Goal: Information Seeking & Learning: Understand process/instructions

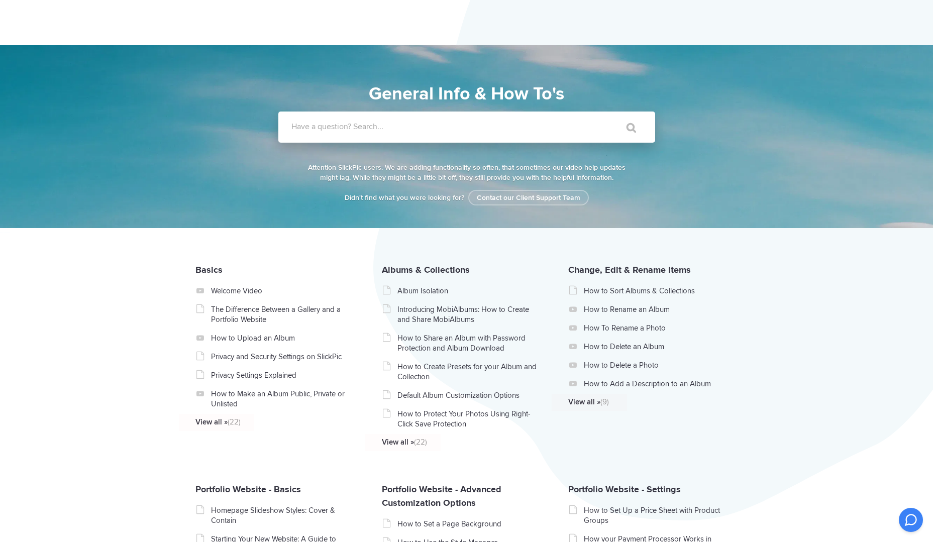
click at [334, 127] on label "Have a question? Search..." at bounding box center [479, 127] width 377 height 10
click at [334, 127] on input "Have a question? Search..." at bounding box center [446, 127] width 336 height 31
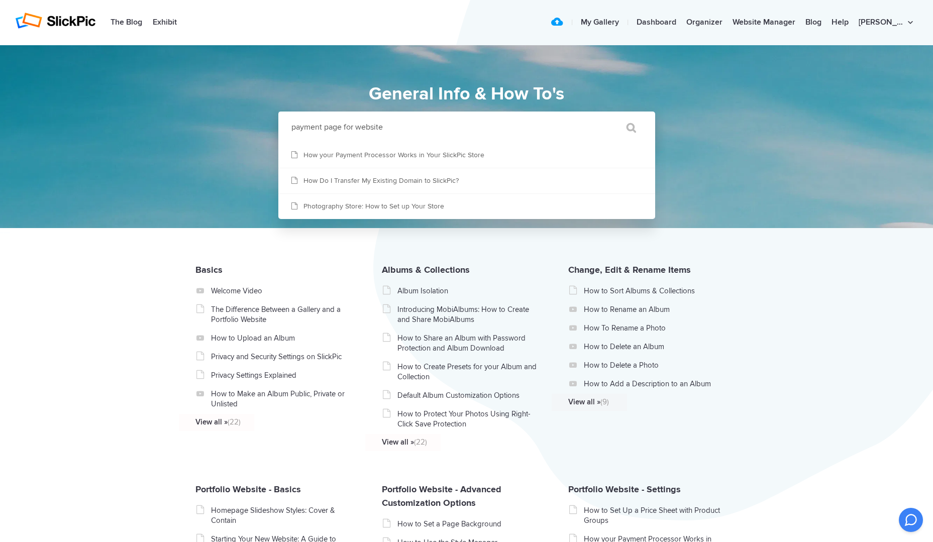
type input "payment page for website"
click at [606, 116] on input "" at bounding box center [627, 128] width 42 height 24
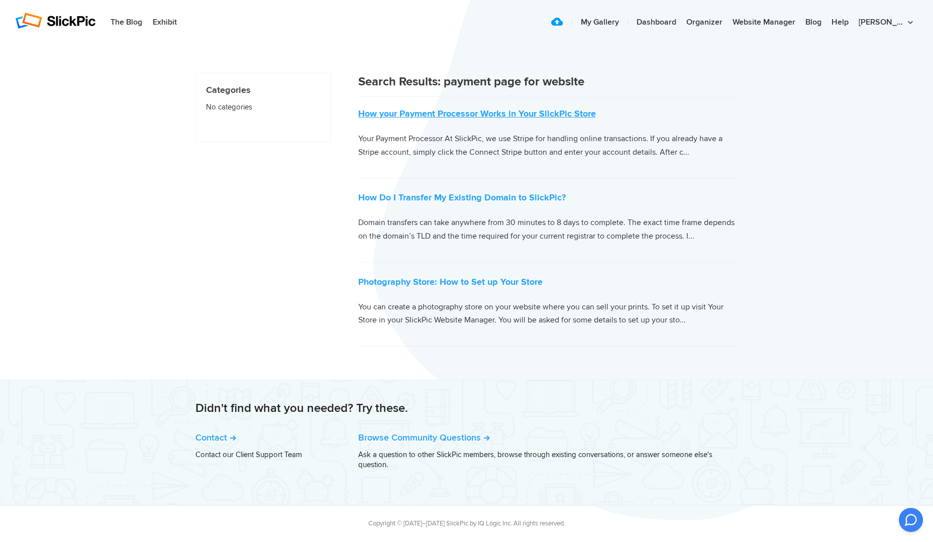
click at [481, 114] on link "How your Payment Processor Works in Your SlickPic Store" at bounding box center [477, 113] width 238 height 11
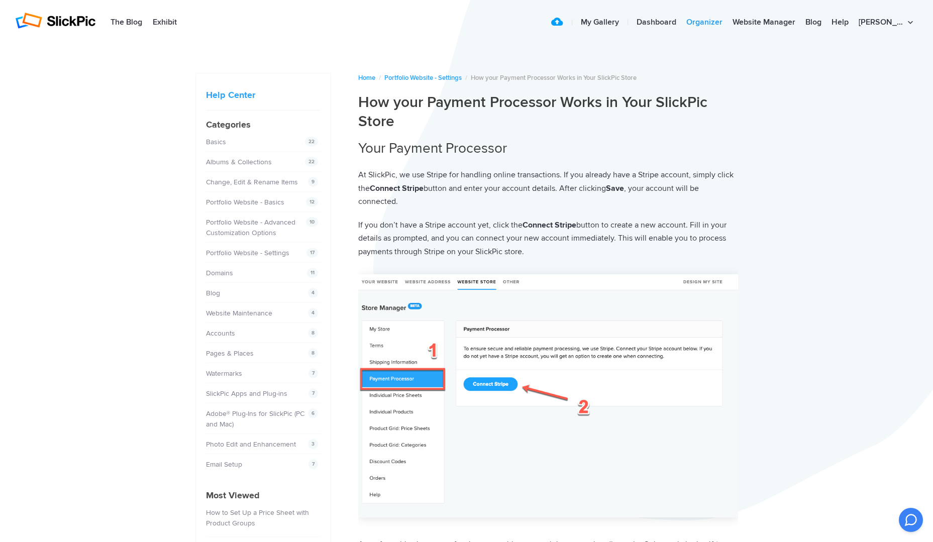
click at [728, 23] on link "Organizer" at bounding box center [704, 23] width 46 height 20
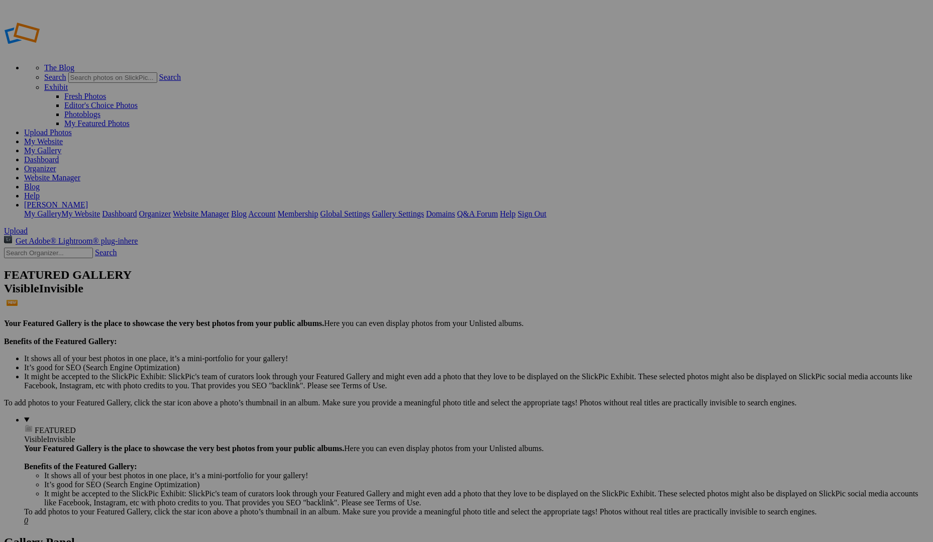
scroll to position [120, 0]
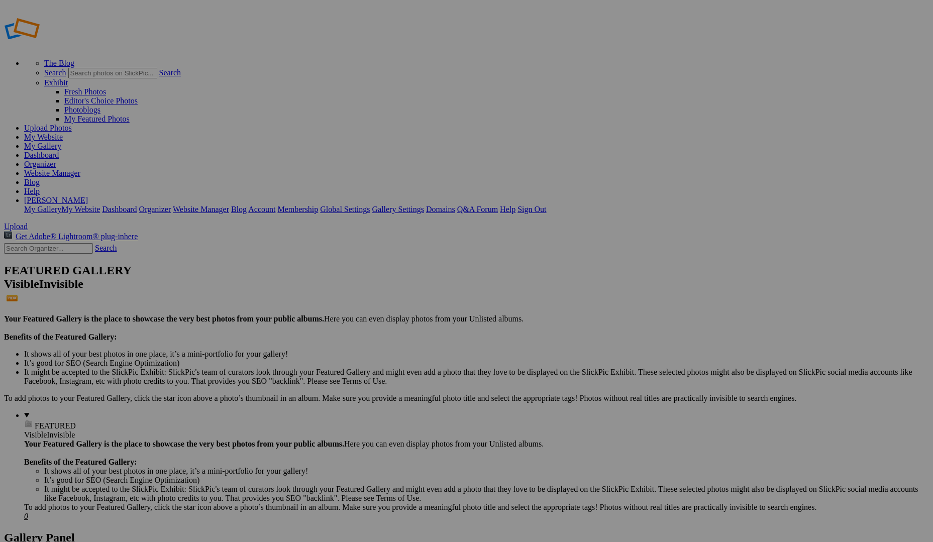
scroll to position [0, 0]
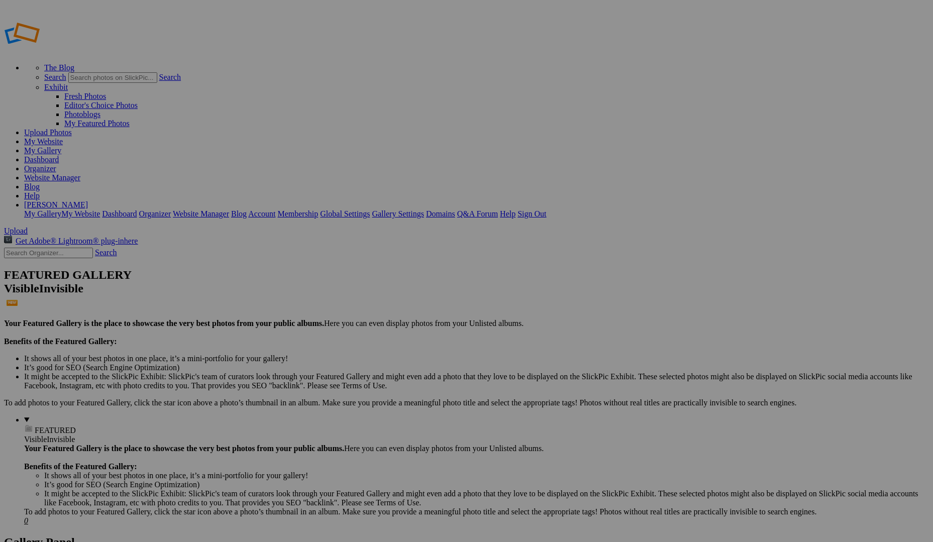
click at [80, 173] on link "Website Manager" at bounding box center [52, 177] width 56 height 9
click at [40, 191] on link "Help" at bounding box center [32, 195] width 16 height 9
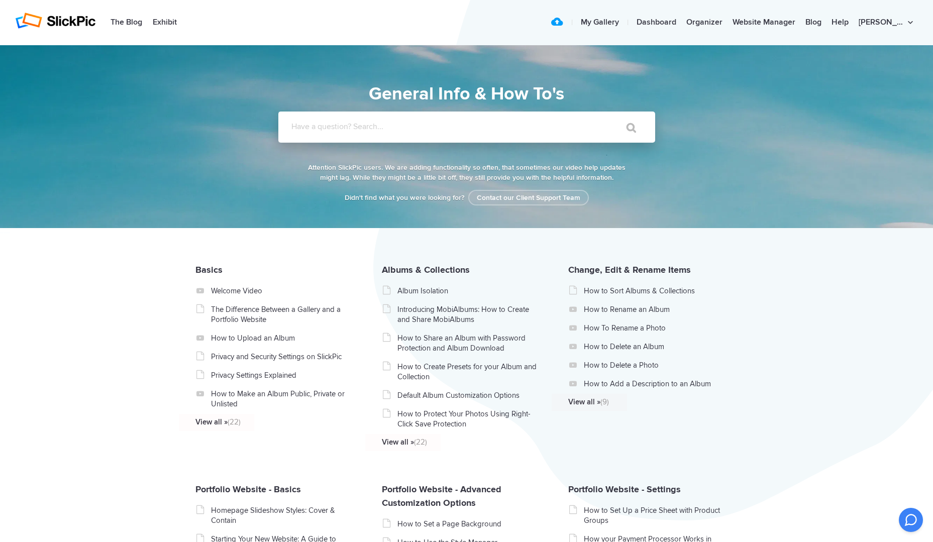
click at [399, 133] on input "Have a question? Search..." at bounding box center [446, 127] width 336 height 31
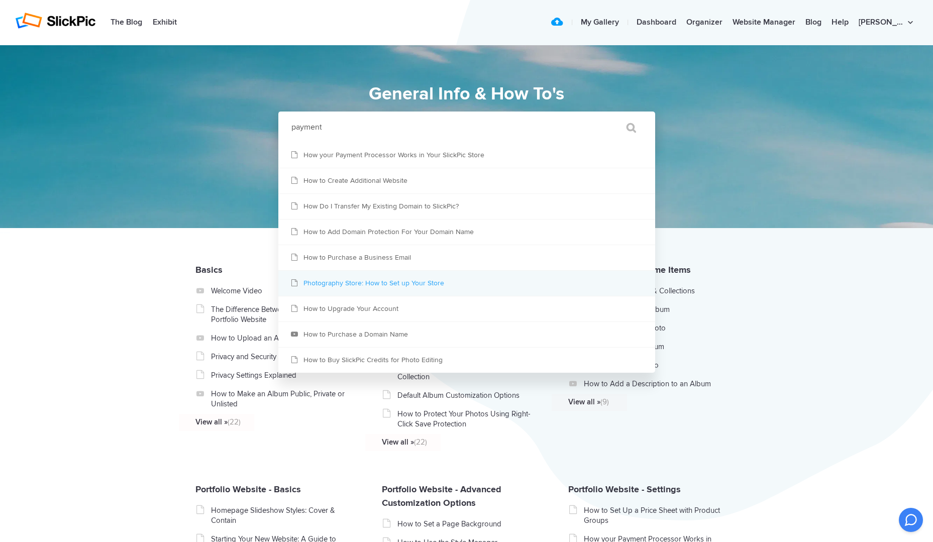
type input "payment"
click at [416, 282] on link "Photography Store: How to Set up Your Store" at bounding box center [466, 283] width 377 height 25
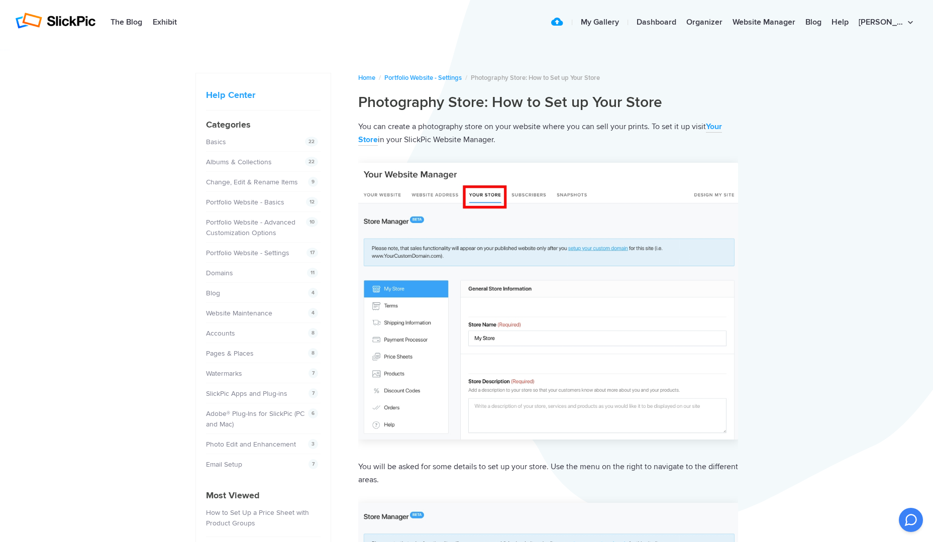
click at [720, 123] on strong "Your Store" at bounding box center [540, 134] width 364 height 24
